Goal: Transaction & Acquisition: Subscribe to service/newsletter

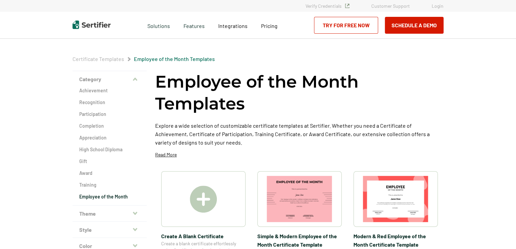
click at [208, 201] on img at bounding box center [203, 199] width 27 height 27
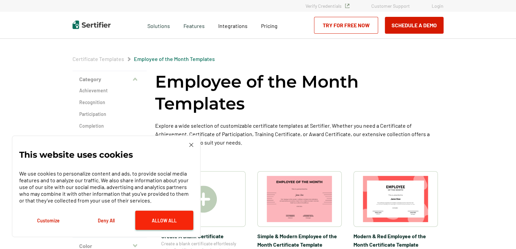
click at [154, 211] on button "Allow All" at bounding box center [164, 220] width 58 height 19
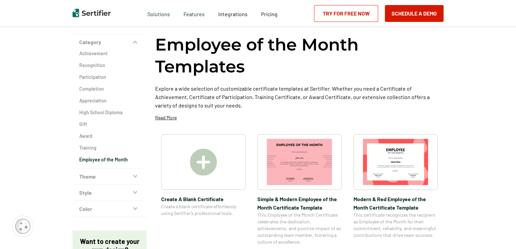
scroll to position [34, 0]
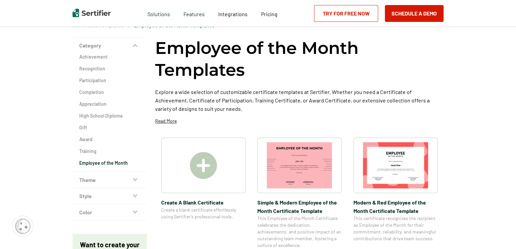
click at [347, 18] on link "Try for Free Now" at bounding box center [346, 13] width 64 height 17
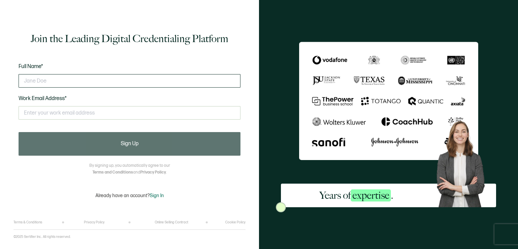
click at [137, 83] on input "text" at bounding box center [130, 81] width 222 height 14
